Goal: Check status: Check status

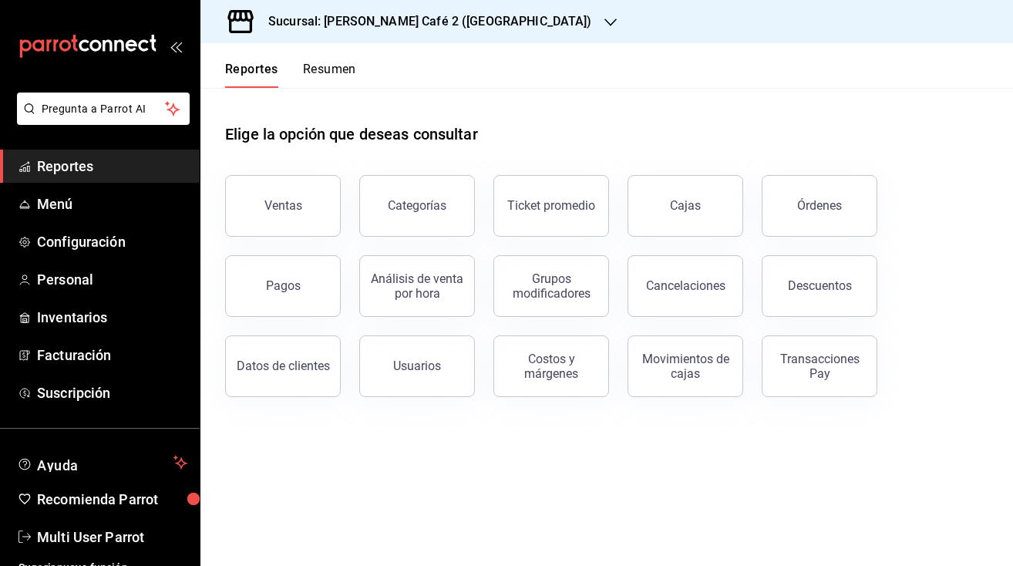
click at [335, 71] on button "Resumen" at bounding box center [329, 75] width 53 height 26
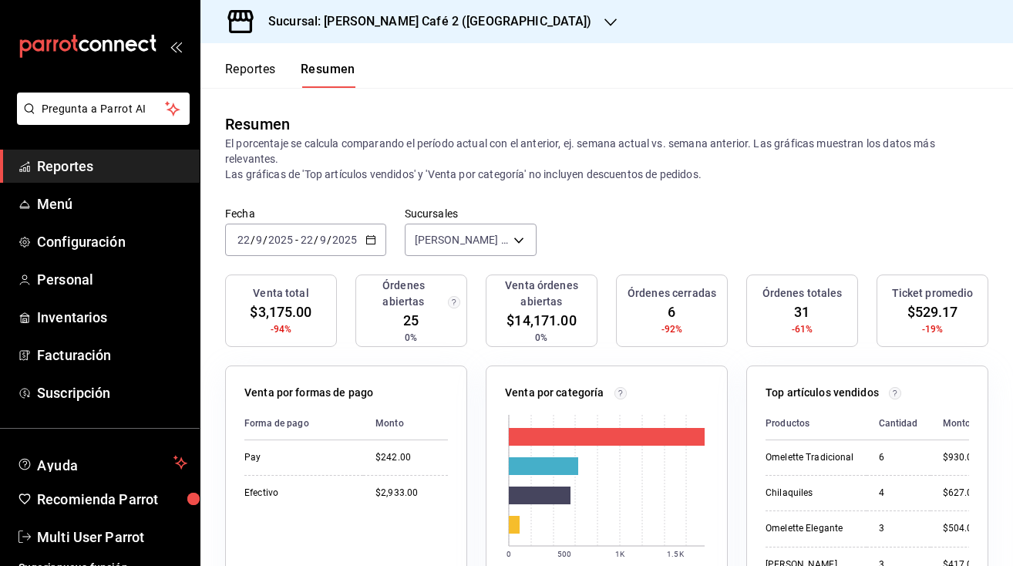
click at [419, 28] on h3 "Sucursal: Rocco Café 2 (CANTABRIA)" at bounding box center [424, 21] width 336 height 19
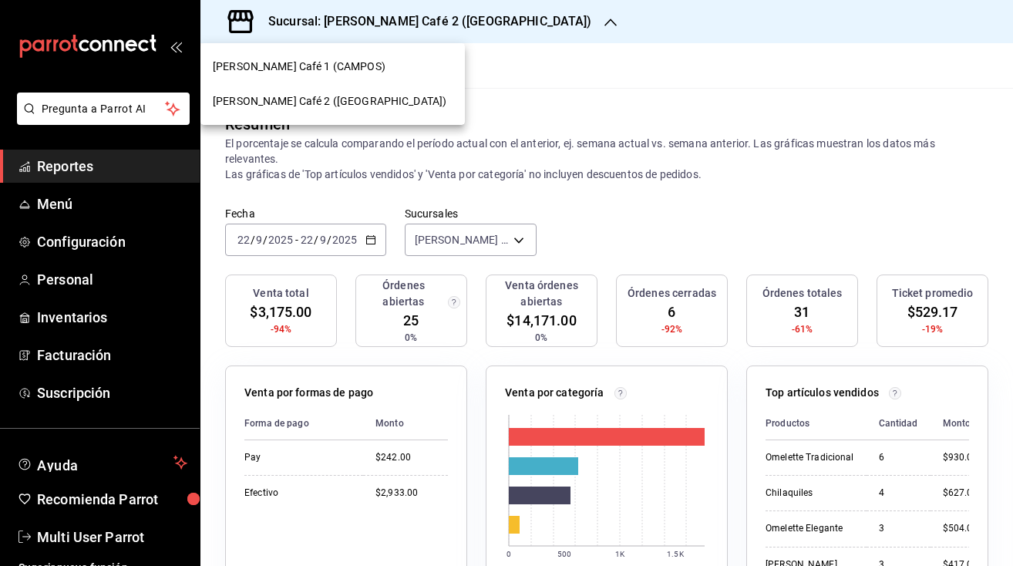
click at [321, 75] on div "Rocco Café 1 (CAMPOS)" at bounding box center [332, 66] width 264 height 35
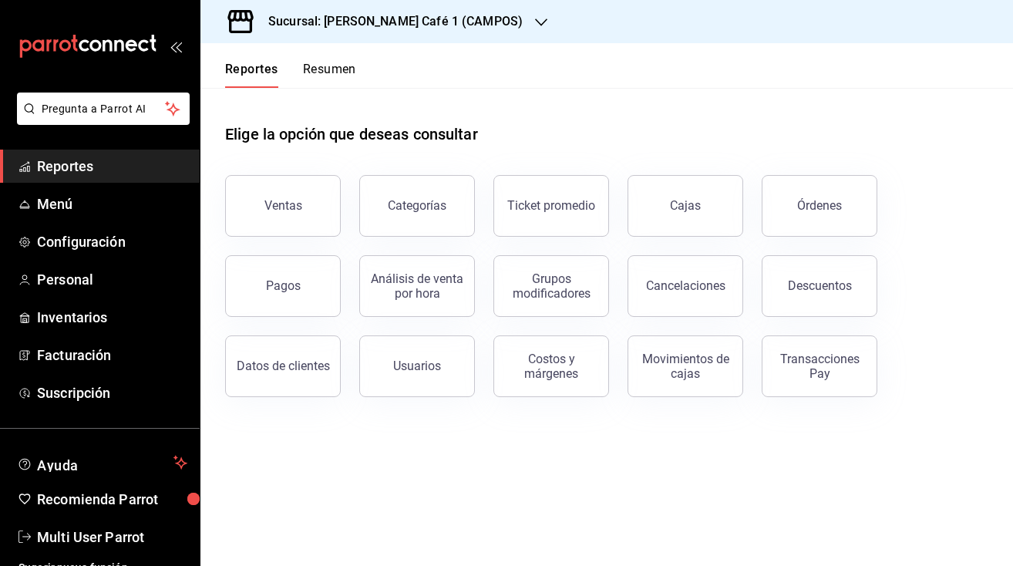
click at [331, 71] on button "Resumen" at bounding box center [329, 75] width 53 height 26
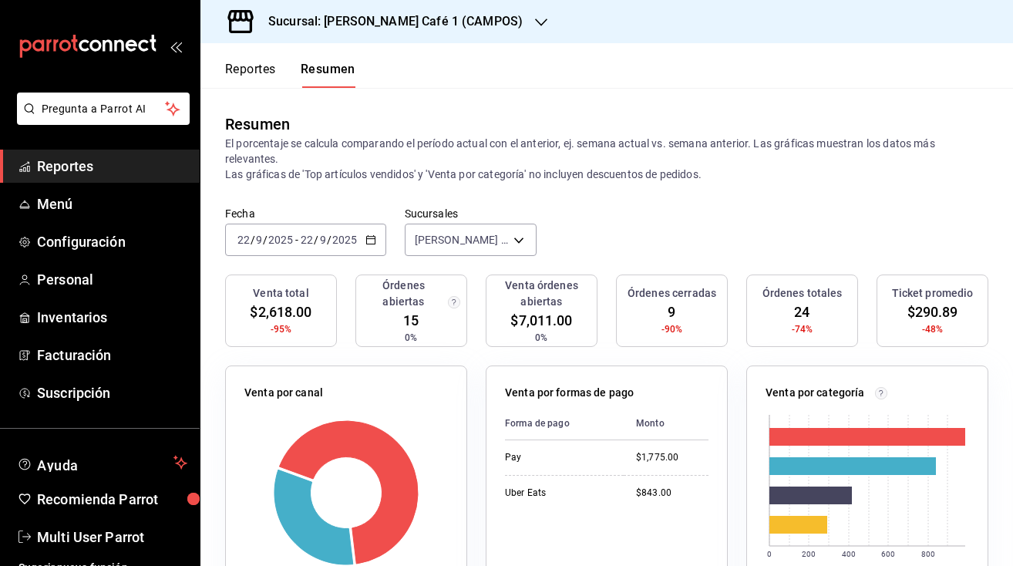
click at [389, 20] on h3 "Sucursal: Rocco Café 1 (CAMPOS)" at bounding box center [389, 21] width 267 height 19
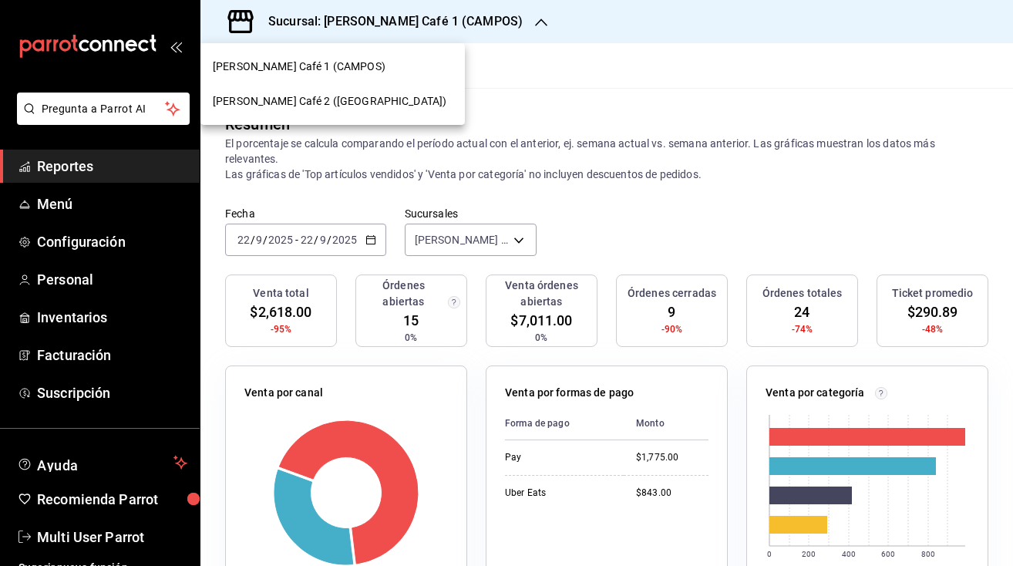
click at [328, 101] on span "Rocco Café 2 (CANTABRIA)" at bounding box center [330, 101] width 234 height 16
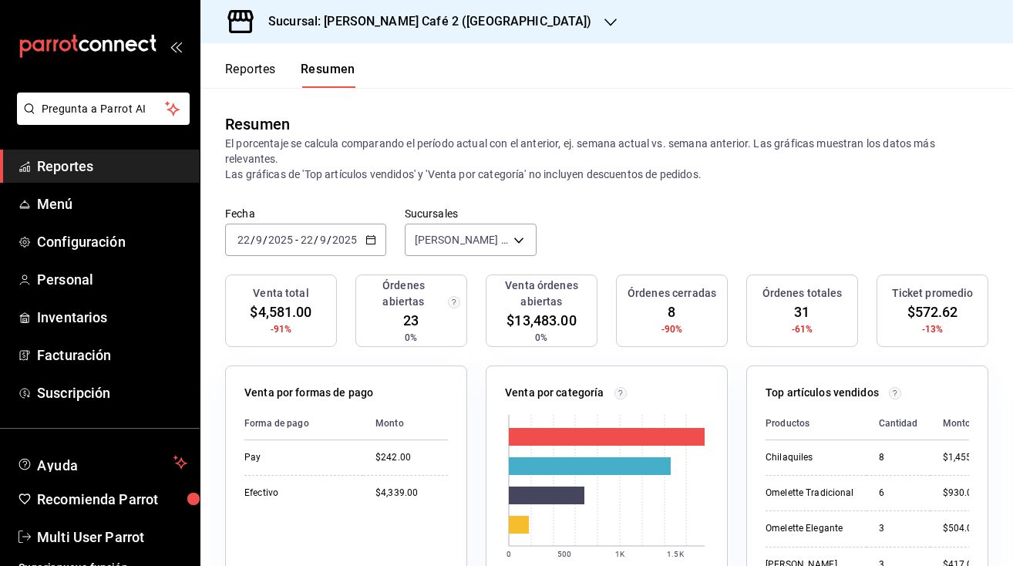
click at [418, 19] on h3 "Sucursal: Rocco Café 2 (CANTABRIA)" at bounding box center [424, 21] width 336 height 19
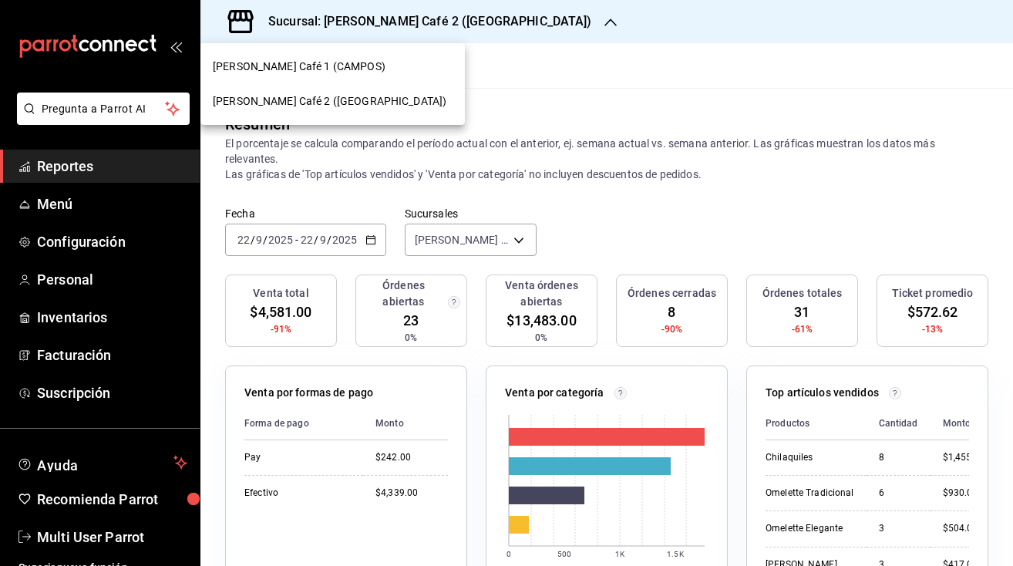
click at [582, 111] on div at bounding box center [506, 283] width 1013 height 566
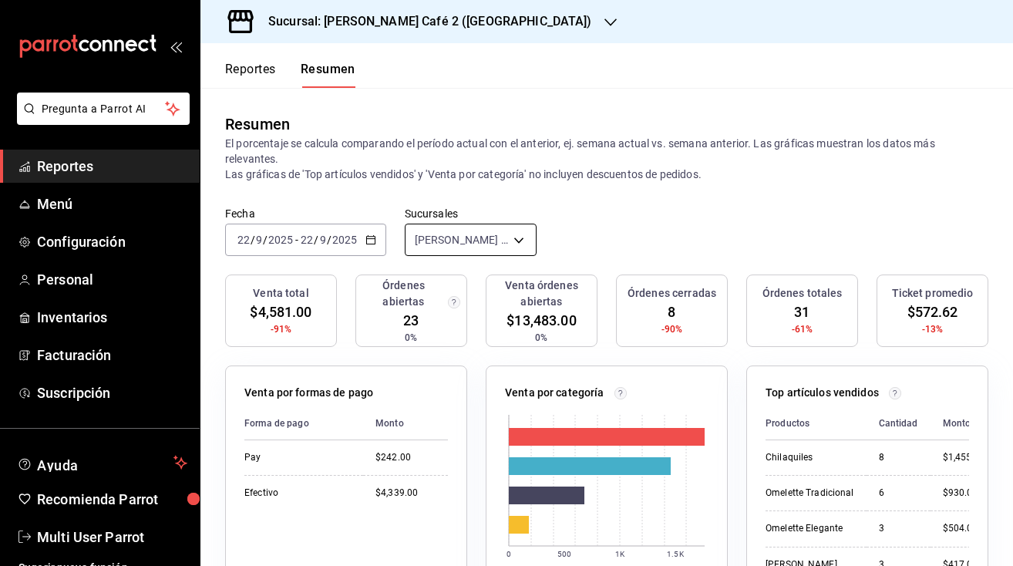
click at [487, 231] on body "Pregunta a Parrot AI Reportes Menú Configuración Personal Inventarios Facturaci…" at bounding box center [506, 283] width 1013 height 566
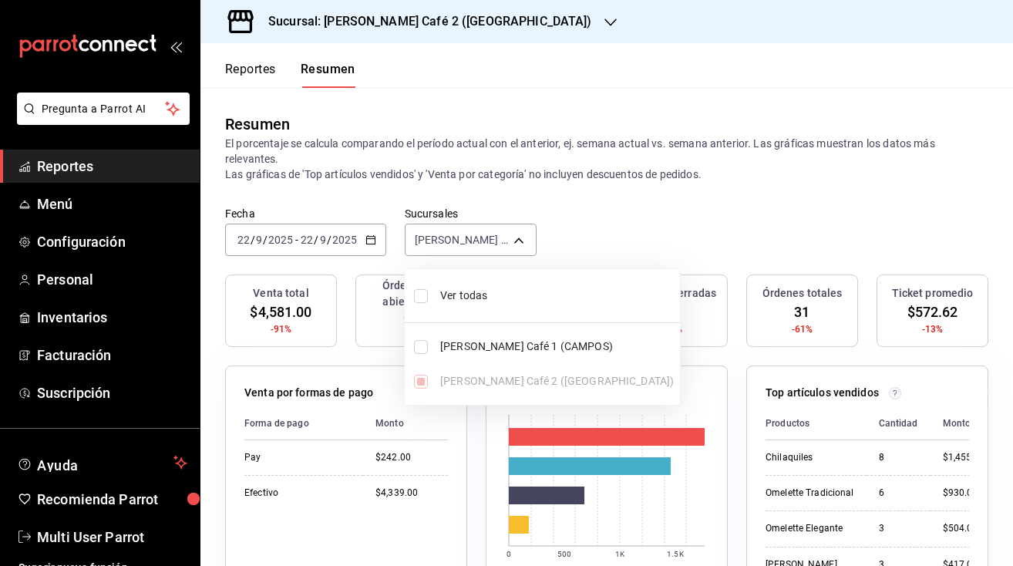
click at [419, 301] on input "checkbox" at bounding box center [421, 296] width 14 height 14
checkbox input "true"
type input "[object Object],[object Object]"
checkbox input "true"
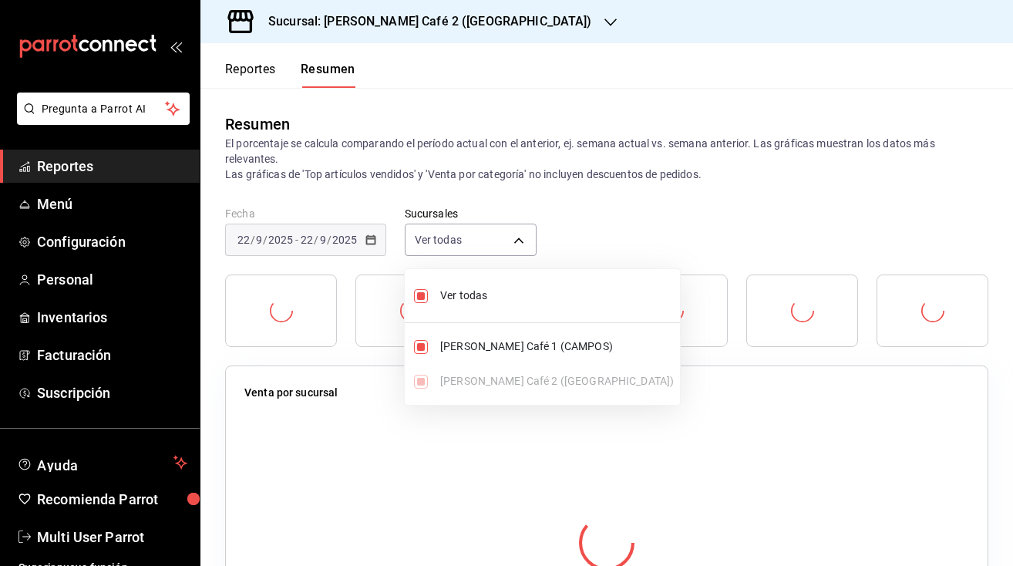
click at [611, 234] on div at bounding box center [506, 283] width 1013 height 566
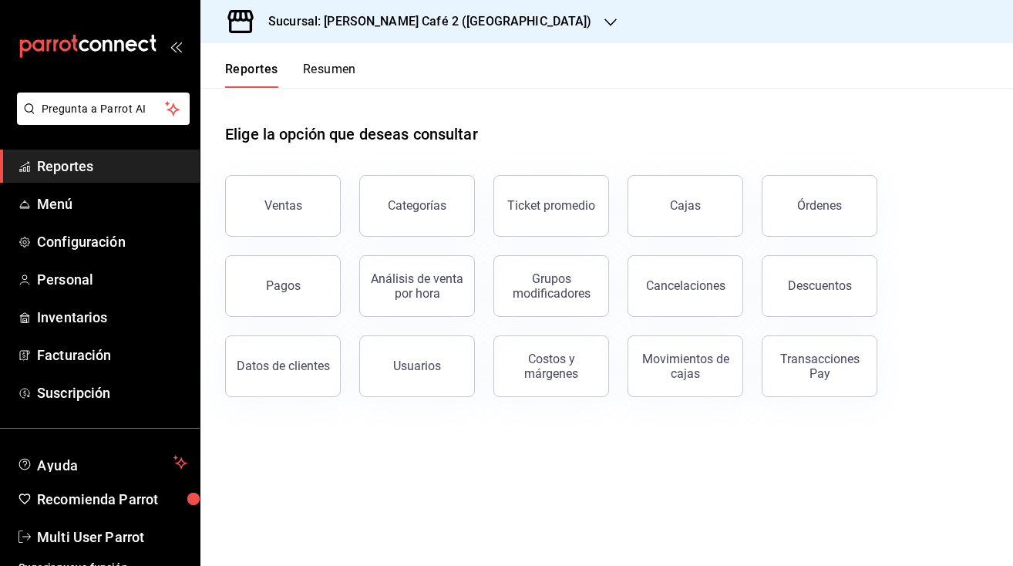
click at [335, 69] on button "Resumen" at bounding box center [329, 75] width 53 height 26
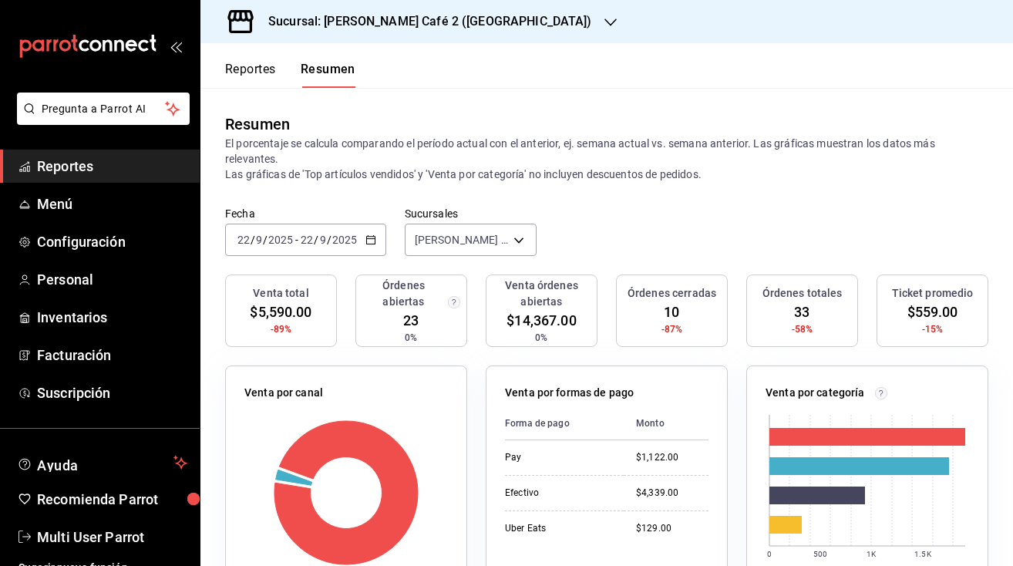
click at [416, 22] on h3 "Sucursal: [PERSON_NAME] Café 2 ([GEOGRAPHIC_DATA])" at bounding box center [424, 21] width 336 height 19
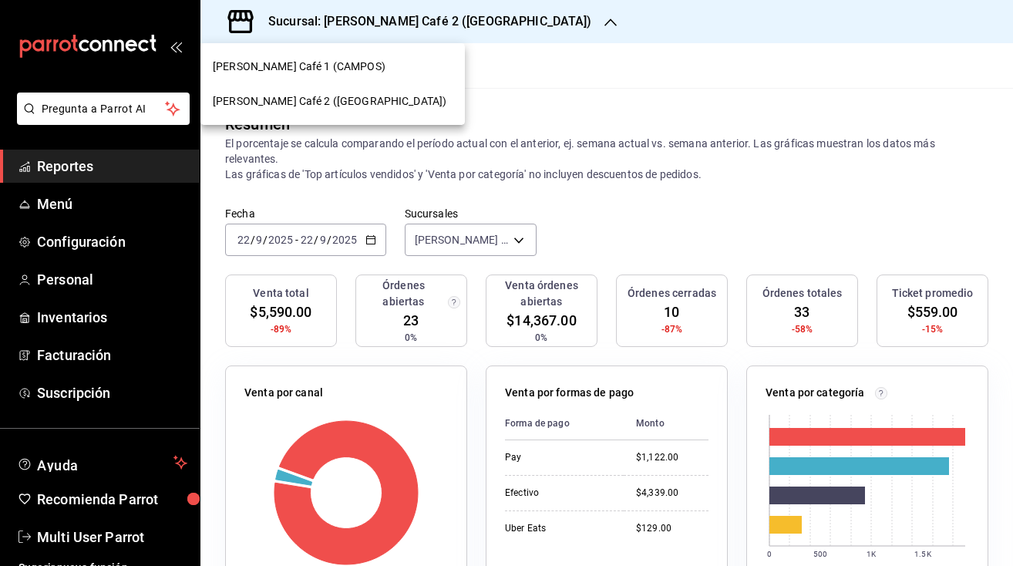
click at [312, 62] on span "[PERSON_NAME] Café 1 (CAMPOS)" at bounding box center [299, 67] width 173 height 16
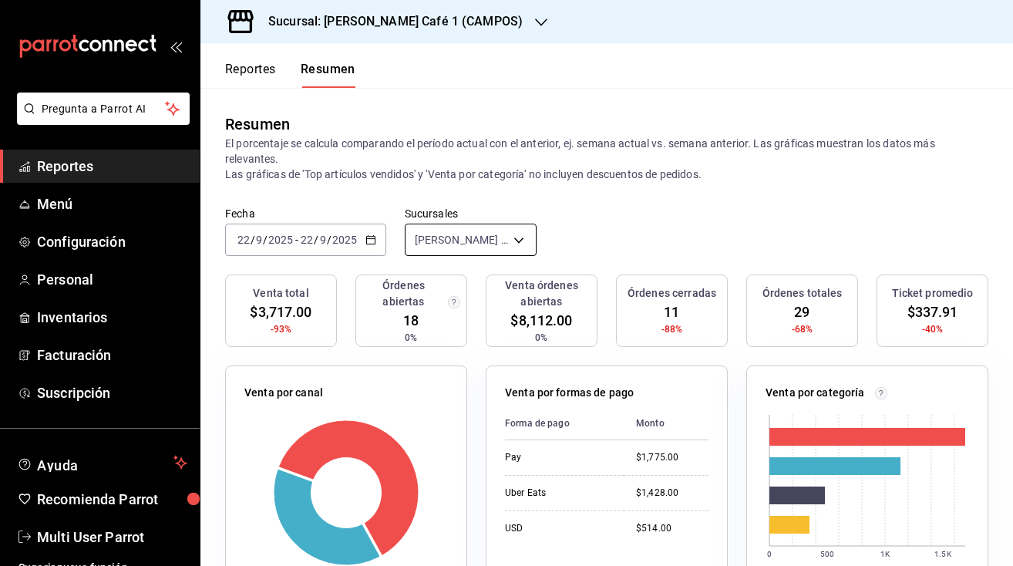
click at [446, 238] on body "Pregunta a Parrot AI Reportes Menú Configuración Personal Inventarios Facturaci…" at bounding box center [506, 283] width 1013 height 566
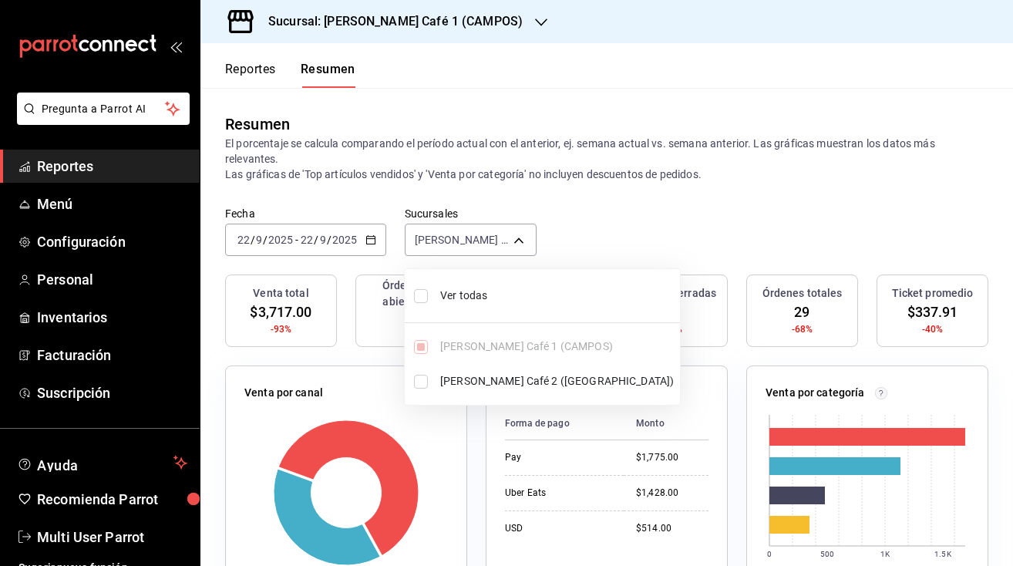
click at [419, 298] on input "checkbox" at bounding box center [421, 296] width 14 height 14
checkbox input "true"
type input "[object Object],[object Object]"
checkbox input "true"
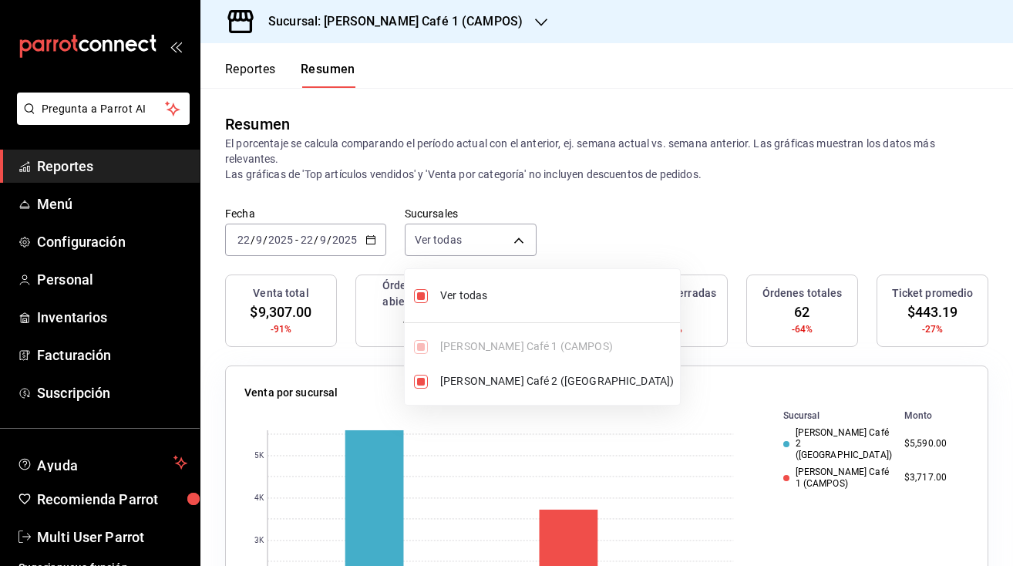
click at [607, 215] on div at bounding box center [506, 283] width 1013 height 566
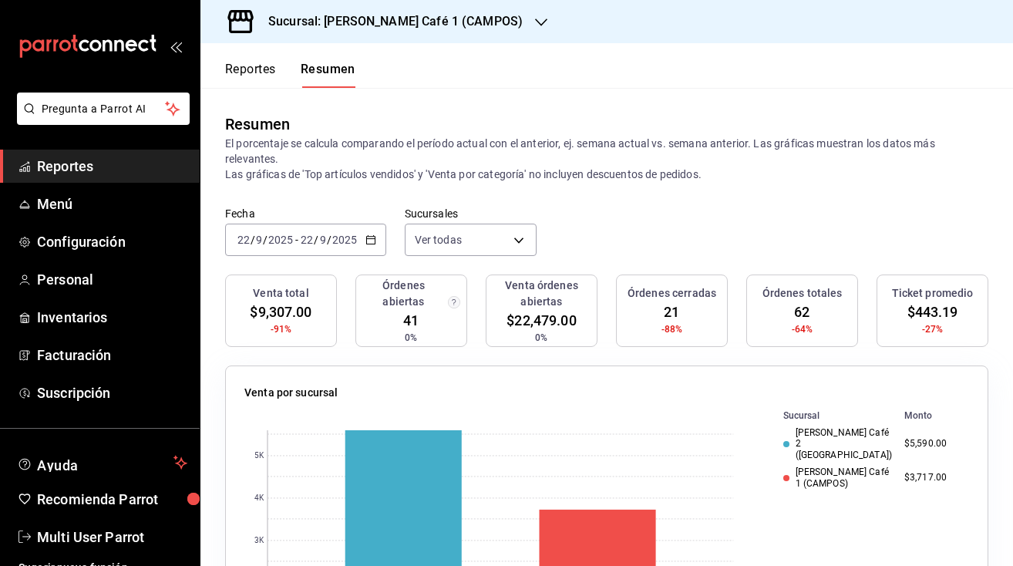
click at [296, 235] on span "-" at bounding box center [296, 240] width 3 height 12
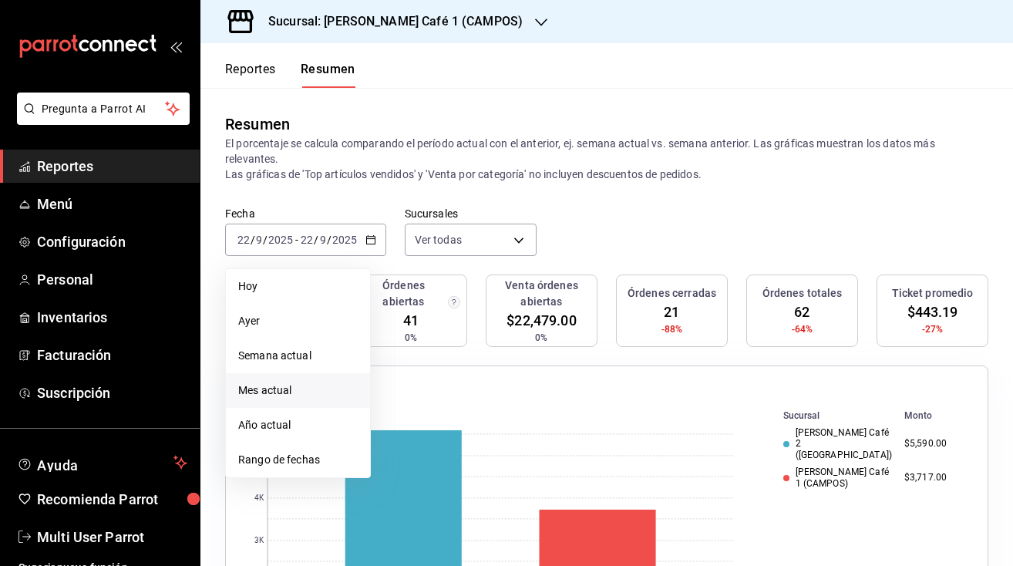
click at [268, 390] on span "Mes actual" at bounding box center [297, 390] width 119 height 16
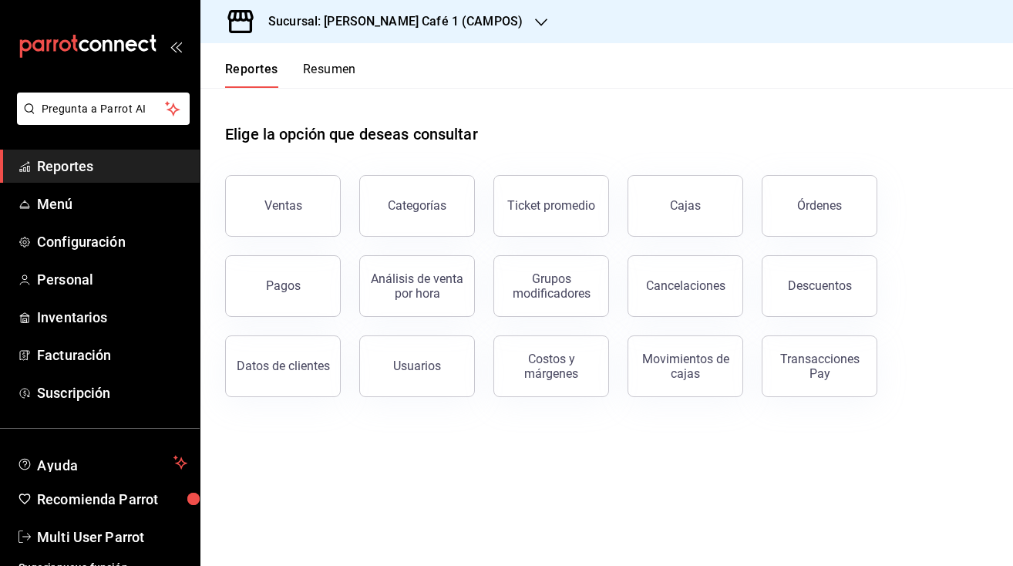
click at [436, 27] on h3 "Sucursal: [PERSON_NAME] Café 1 (CAMPOS)" at bounding box center [389, 21] width 267 height 19
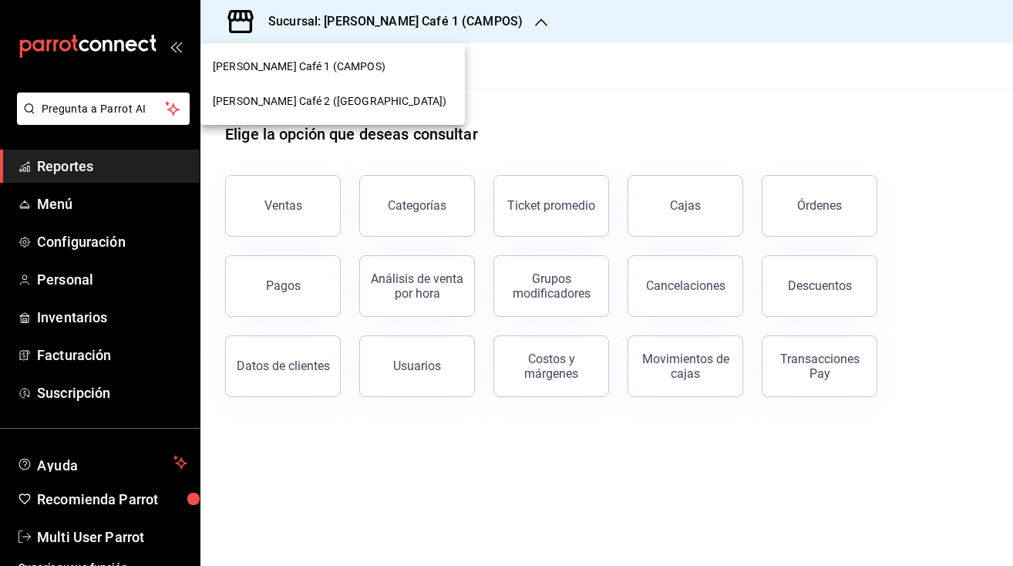
click at [320, 97] on span "Rocco Café 2 (CANTABRIA)" at bounding box center [330, 101] width 234 height 16
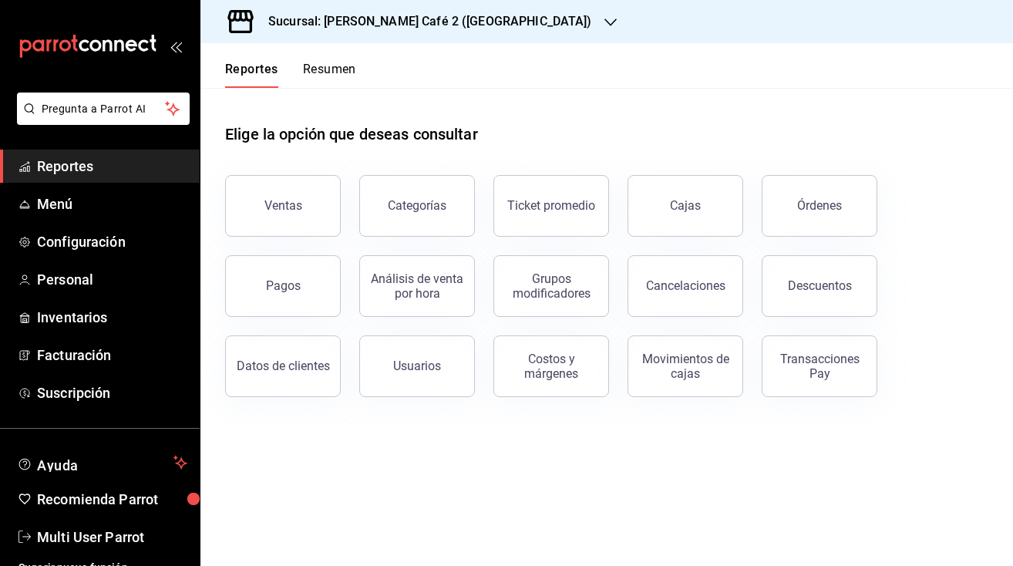
click at [331, 69] on button "Resumen" at bounding box center [329, 75] width 53 height 26
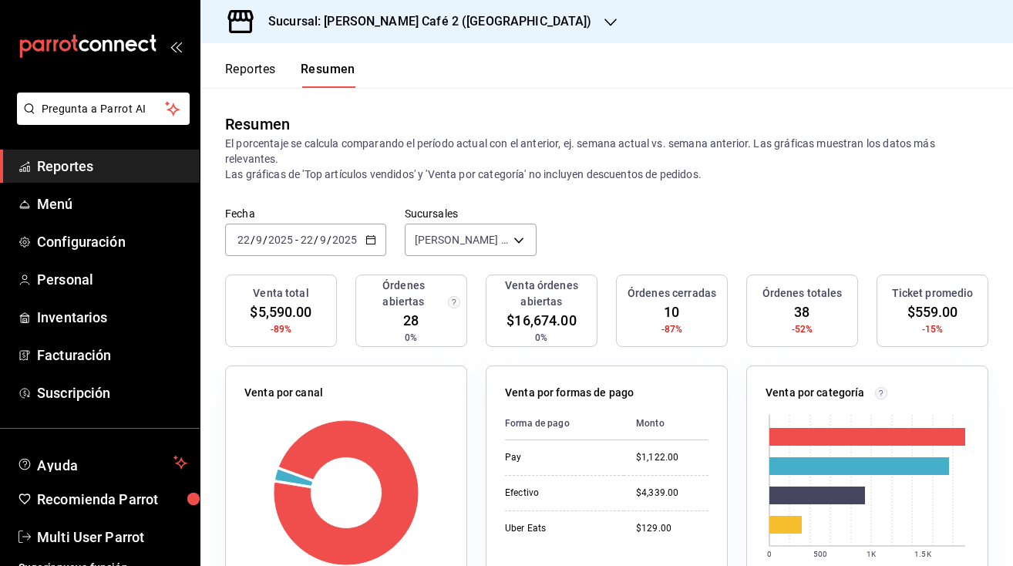
click at [436, 25] on h3 "Sucursal: [PERSON_NAME] Café 2 ([GEOGRAPHIC_DATA])" at bounding box center [424, 21] width 336 height 19
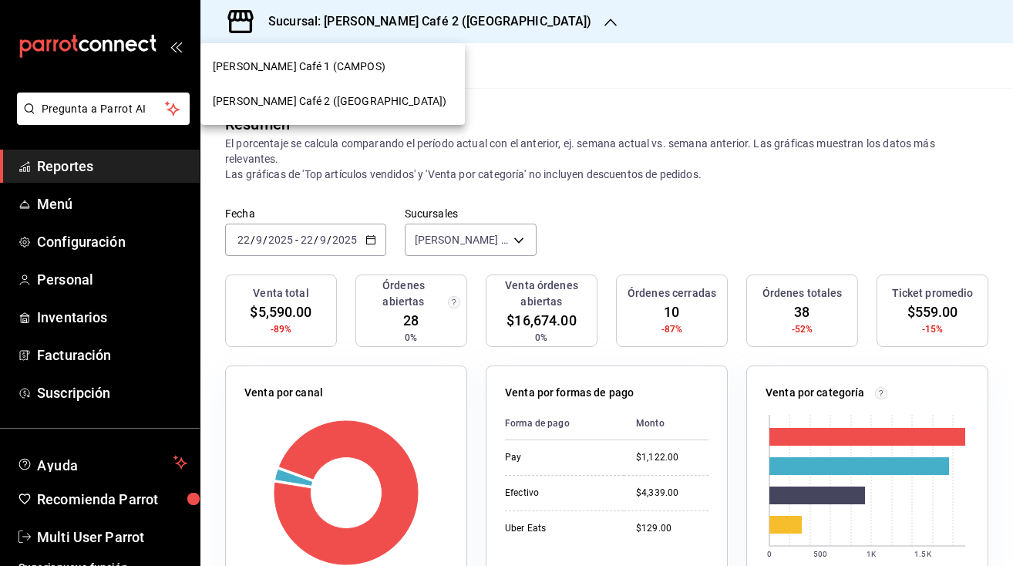
click at [308, 72] on span "[PERSON_NAME] Café 1 (CAMPOS)" at bounding box center [299, 67] width 173 height 16
